Goal: Information Seeking & Learning: Learn about a topic

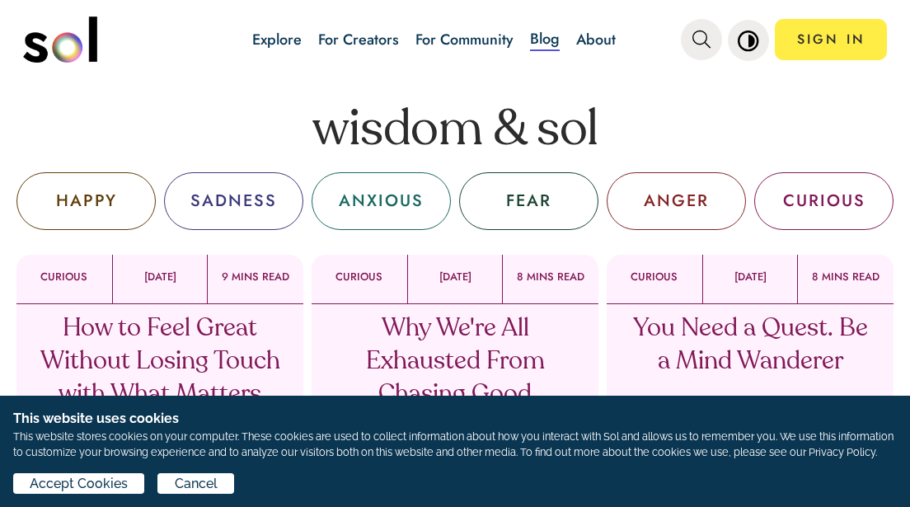
click at [268, 130] on h1 "wisdom & sol" at bounding box center [455, 130] width 910 height 49
click at [80, 482] on span "Accept Cookies" at bounding box center [79, 484] width 98 height 20
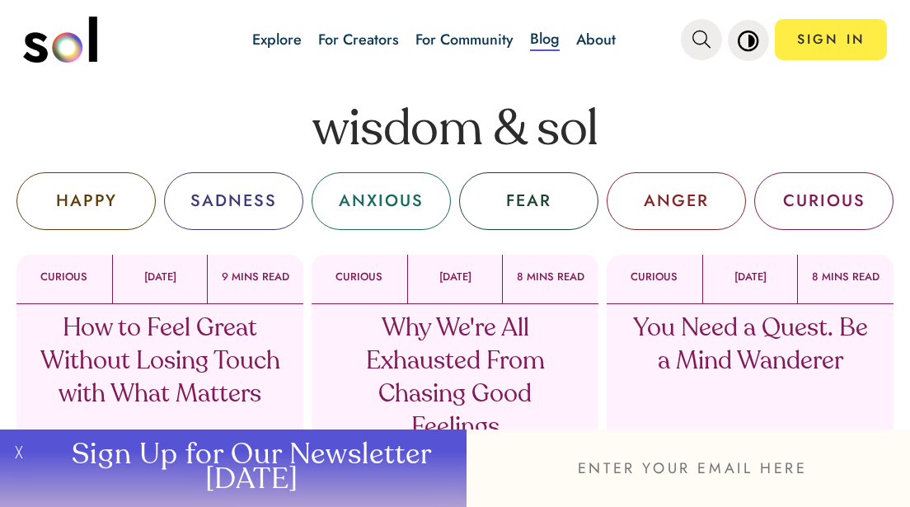
click at [139, 330] on p "How to Feel Great Without Losing Touch with What Matters" at bounding box center [160, 361] width 243 height 99
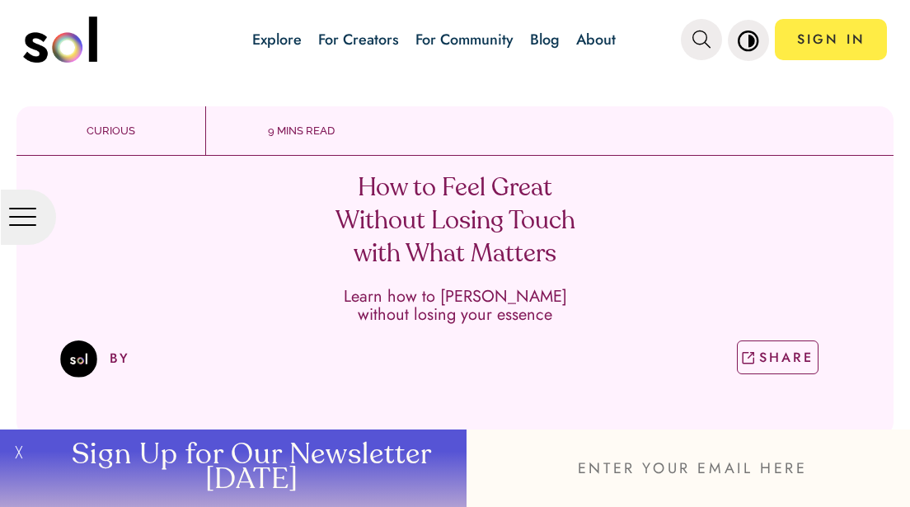
click at [392, 373] on div "BY SHARE" at bounding box center [455, 359] width 790 height 54
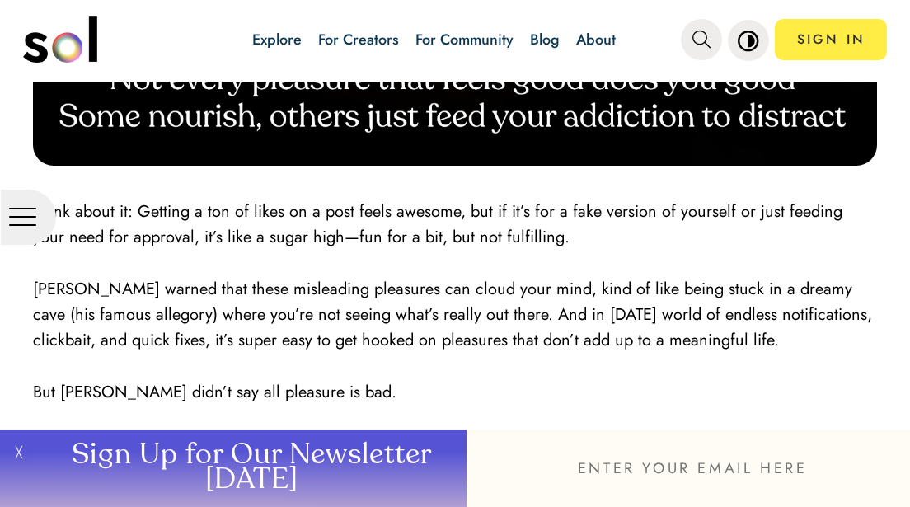
scroll to position [1157, 0]
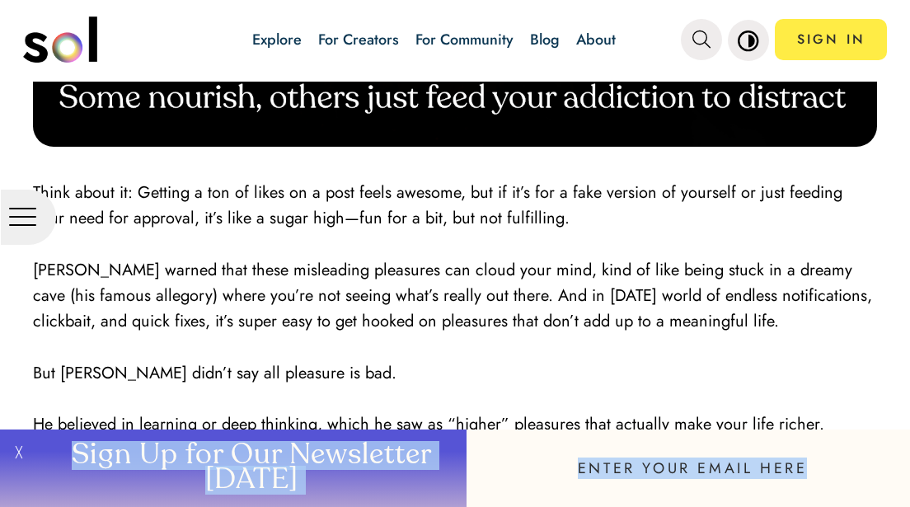
copy body "Sign Up for Our Newsletter [DATE]"
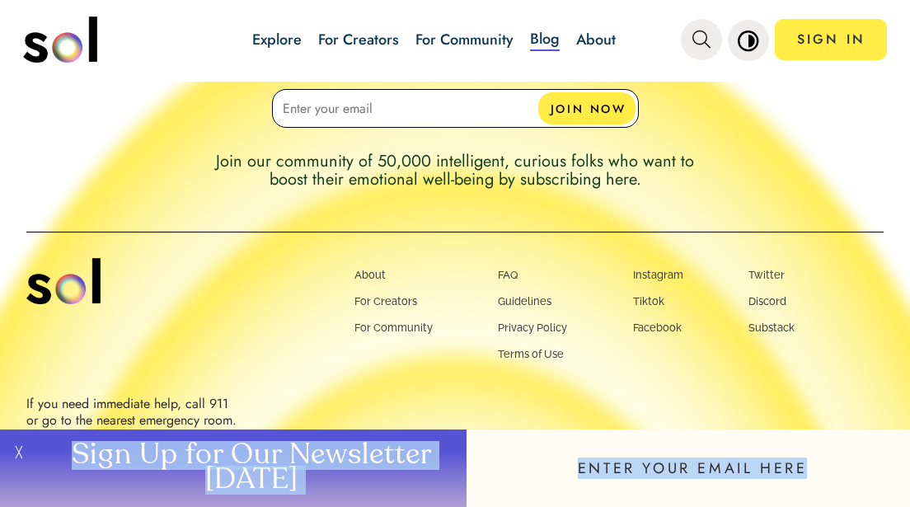
scroll to position [1109, 0]
click at [54, 155] on div "Sign up for our newsletter to receive updates from Sol! JOIN NOW Join our commu…" at bounding box center [455, 197] width 910 height 619
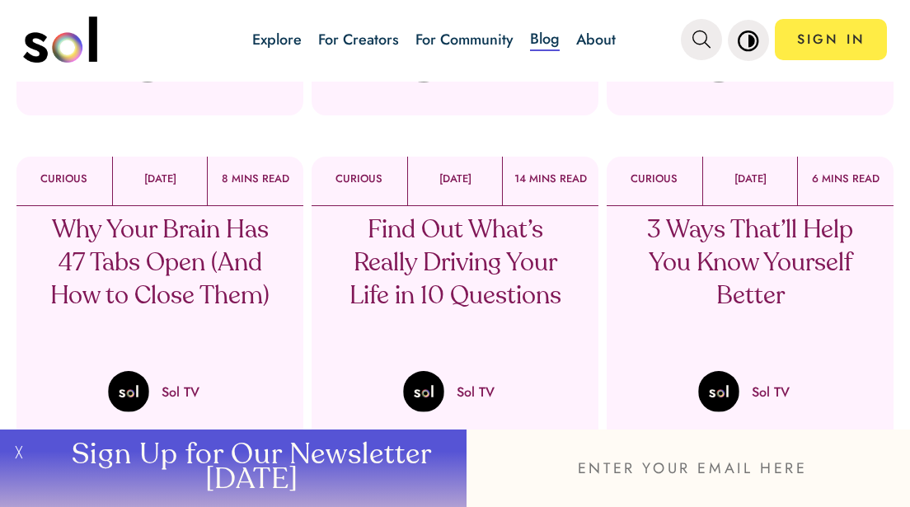
scroll to position [387, 0]
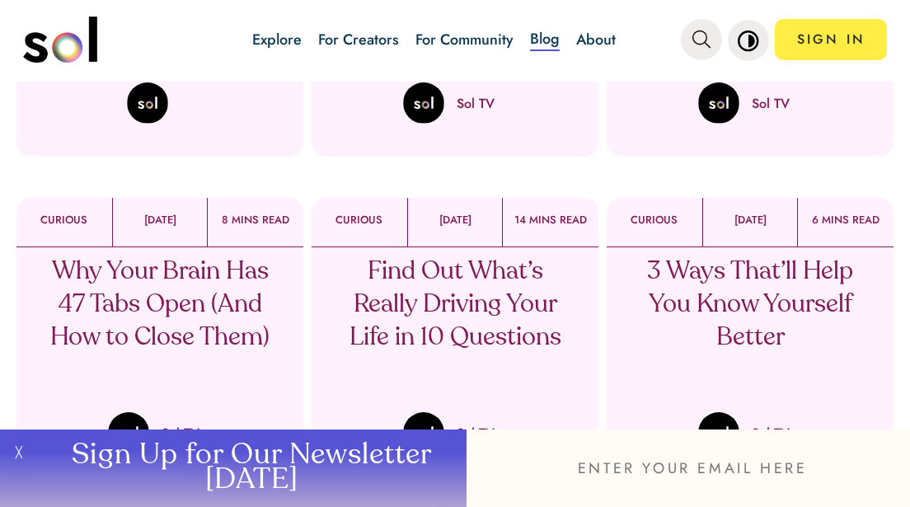
click at [442, 268] on p "Find Out What’s Really Driving Your Life in 10 Questions" at bounding box center [455, 305] width 243 height 99
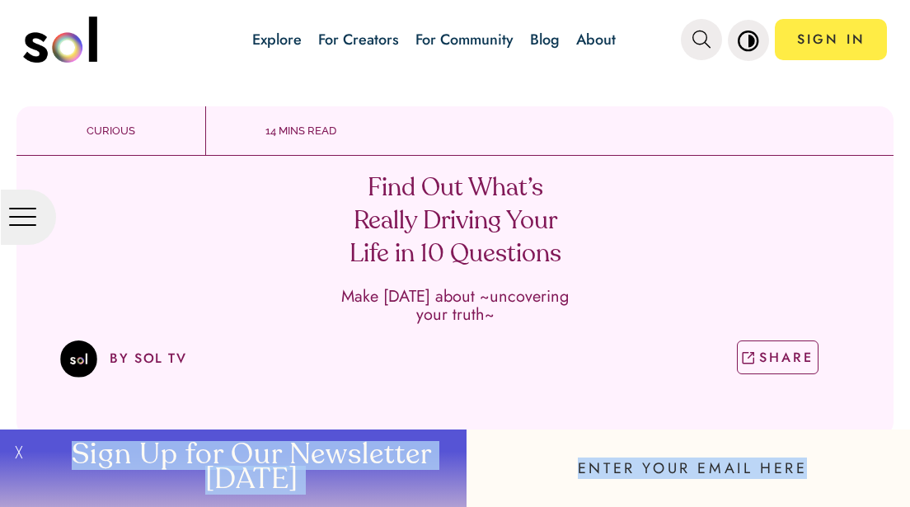
copy body "Sign Up for Our Newsletter [DATE]"
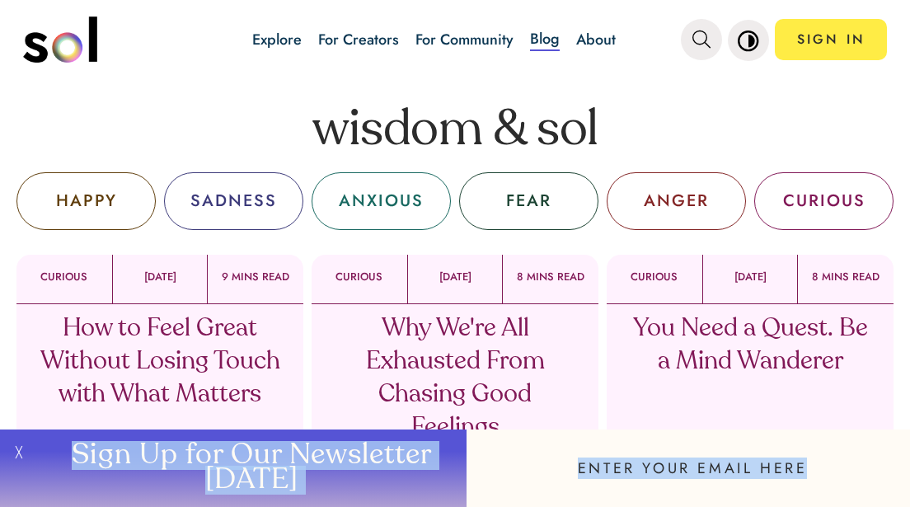
click at [659, 138] on h1 "wisdom & sol" at bounding box center [455, 130] width 910 height 49
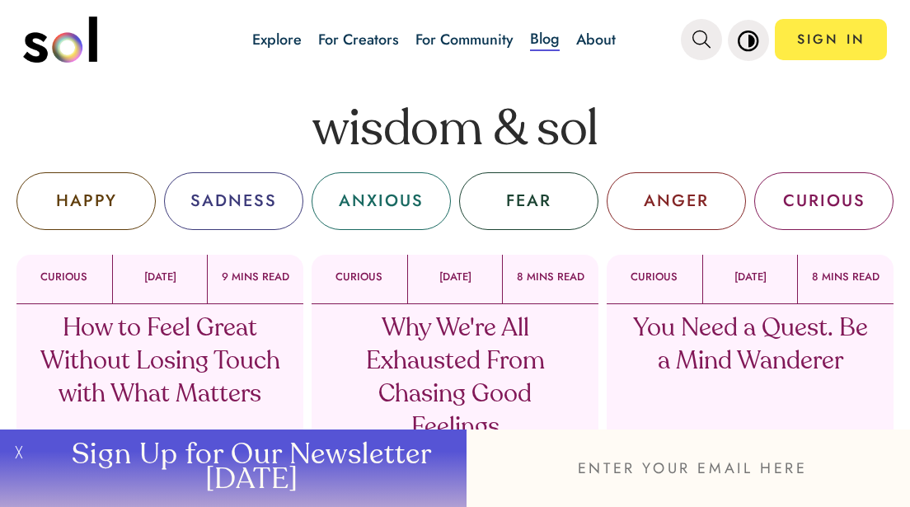
click at [704, 326] on p "You Need a Quest. Be a Mind Wanderer" at bounding box center [750, 345] width 243 height 66
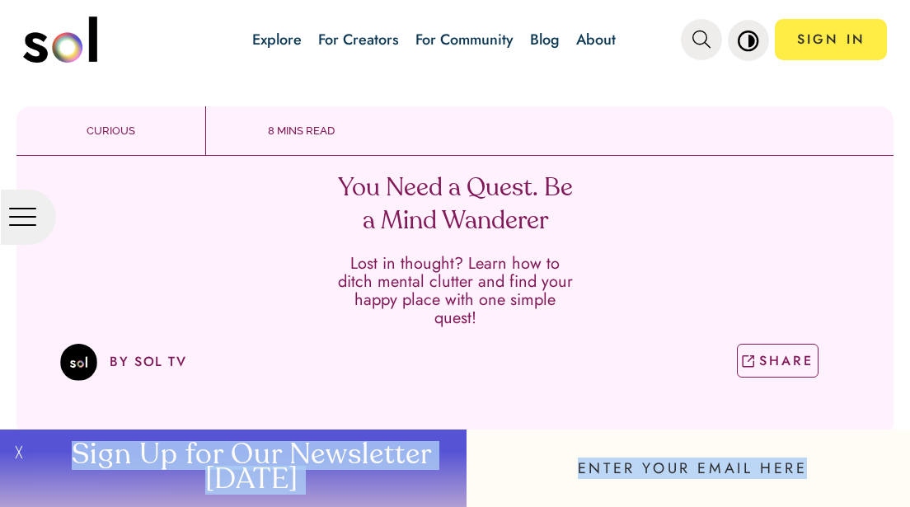
copy body "Sign Up for Our Newsletter [DATE]"
